Goal: Check status

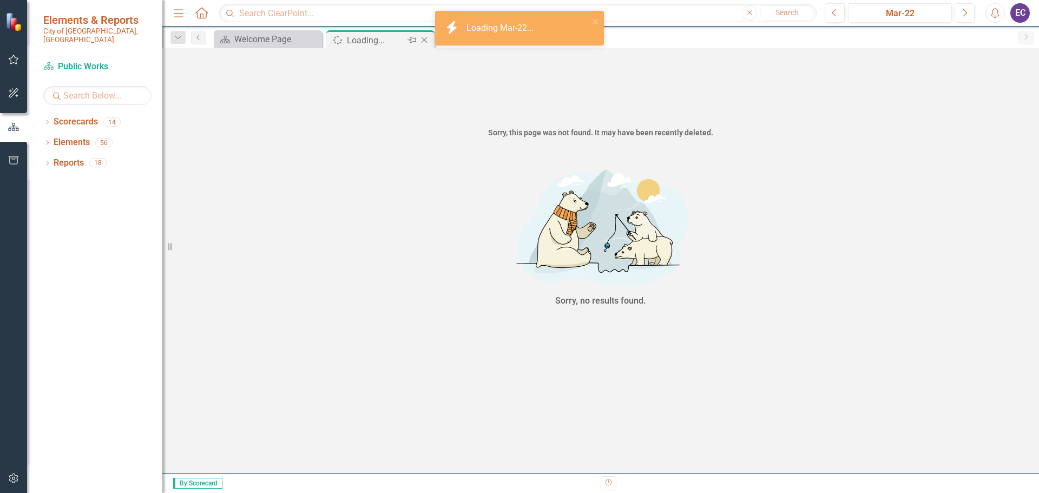
click at [425, 38] on icon "Close" at bounding box center [424, 40] width 11 height 9
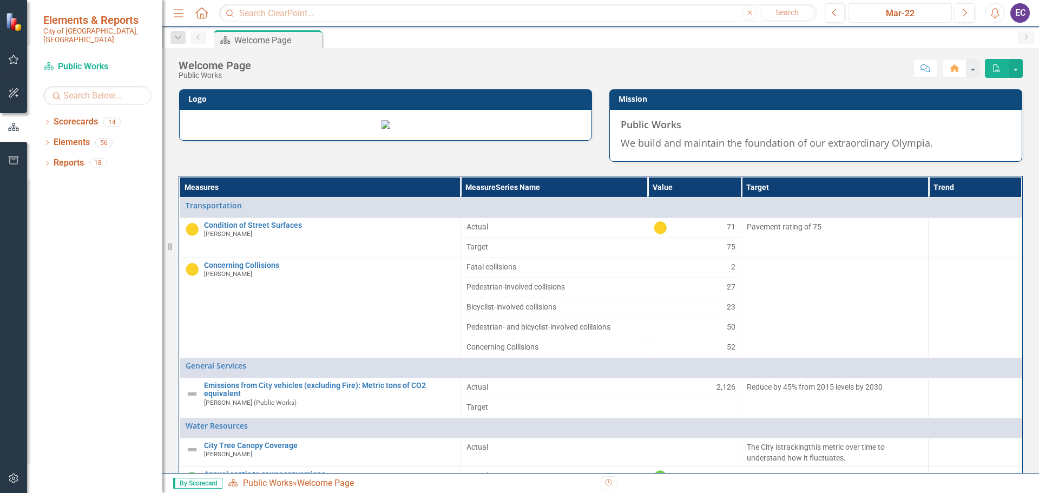
click at [869, 14] on div "Mar-22" at bounding box center [900, 13] width 96 height 13
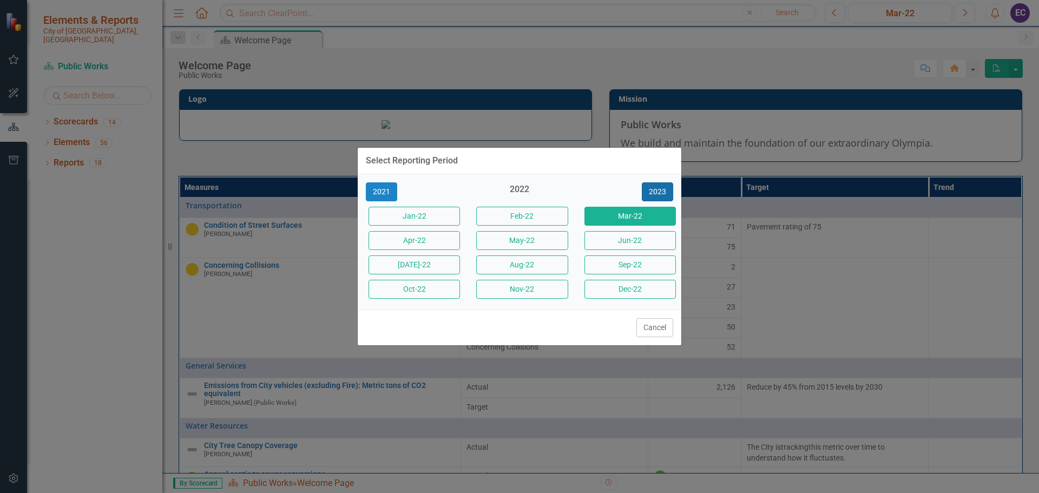
click at [657, 185] on button "2023" at bounding box center [657, 191] width 31 height 19
click at [657, 185] on button "2024" at bounding box center [657, 191] width 31 height 19
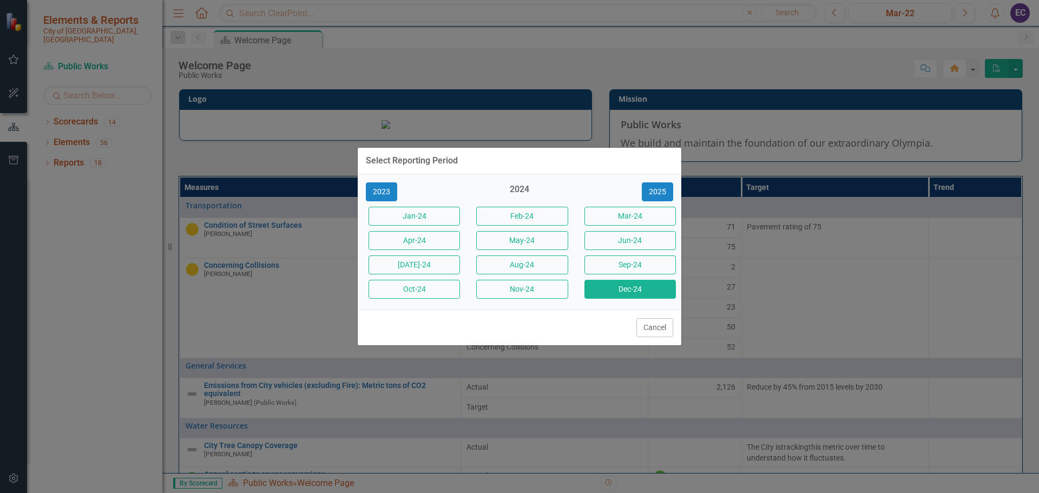
click at [655, 297] on button "Dec-24" at bounding box center [629, 289] width 91 height 19
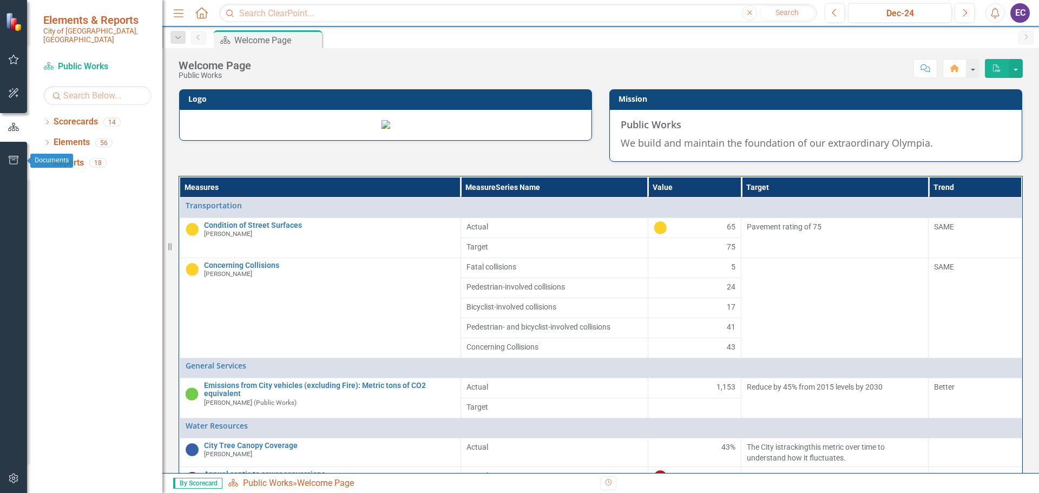
click at [17, 155] on button "button" at bounding box center [14, 160] width 24 height 23
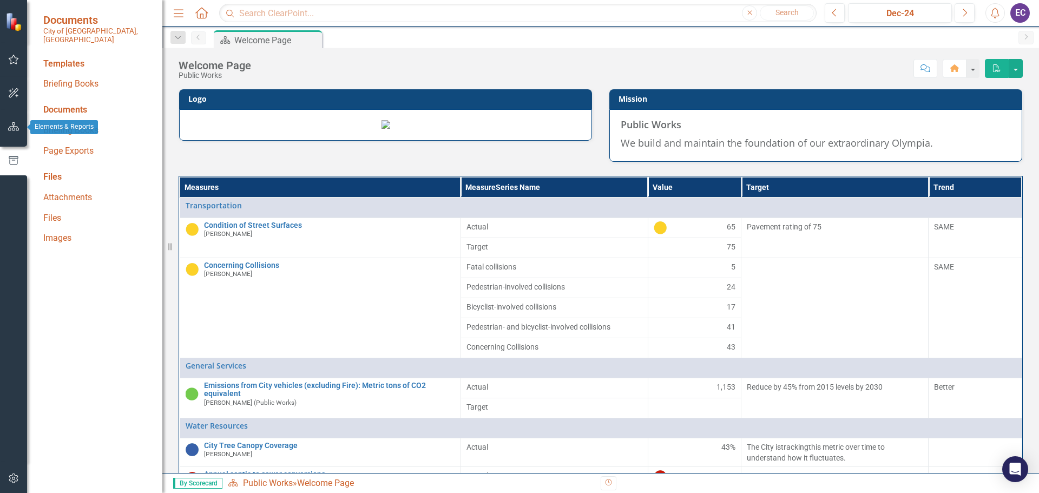
click at [11, 123] on icon "button" at bounding box center [13, 126] width 11 height 9
